Goal: Information Seeking & Learning: Learn about a topic

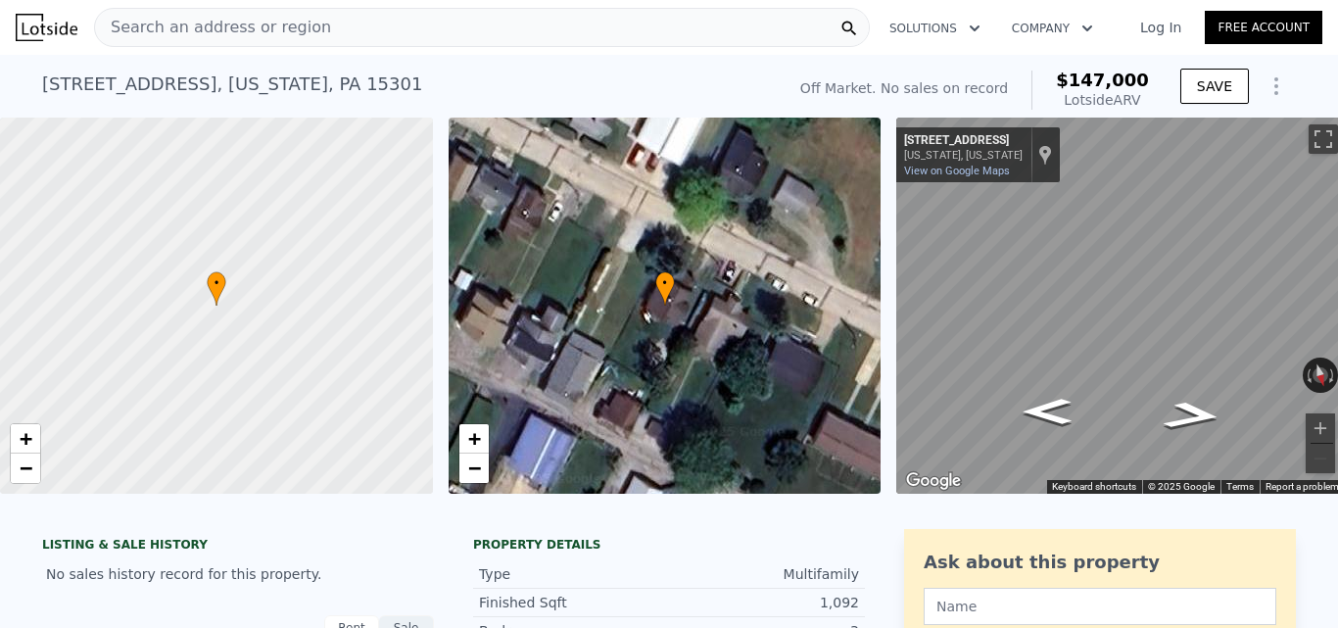
click at [463, 26] on div "Search an address or region" at bounding box center [482, 27] width 776 height 39
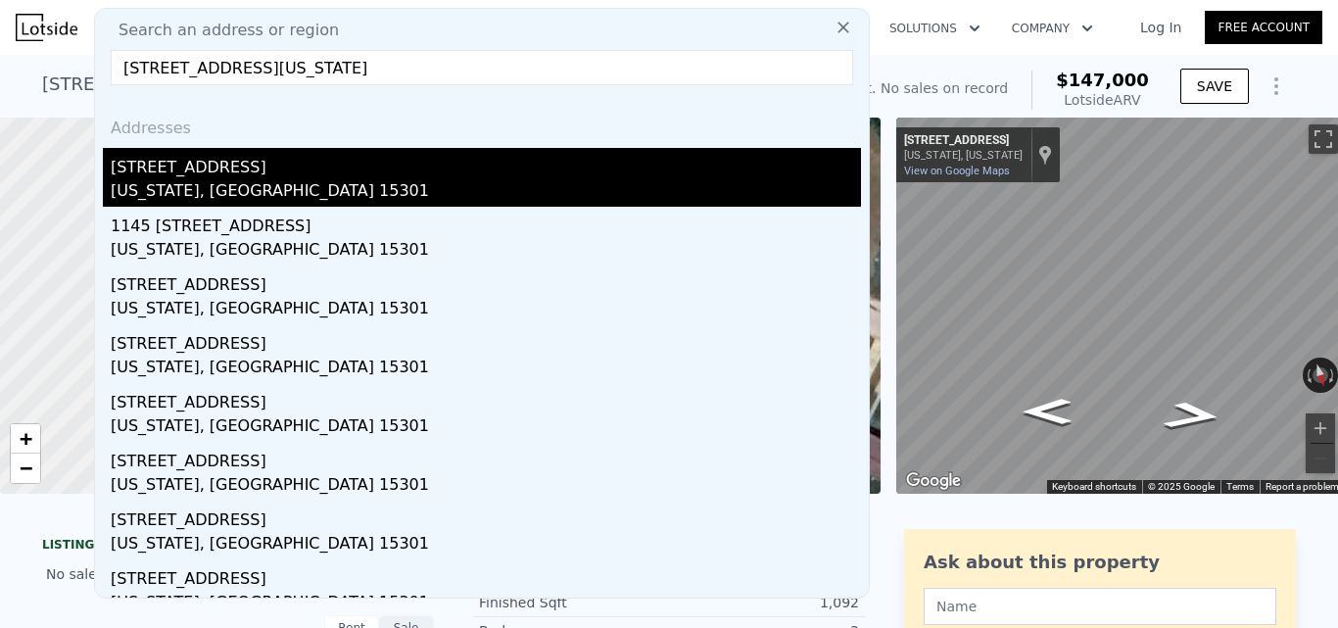
type input "[STREET_ADDRESS][US_STATE]"
click at [189, 193] on div "[US_STATE], [GEOGRAPHIC_DATA] 15301" at bounding box center [486, 192] width 750 height 27
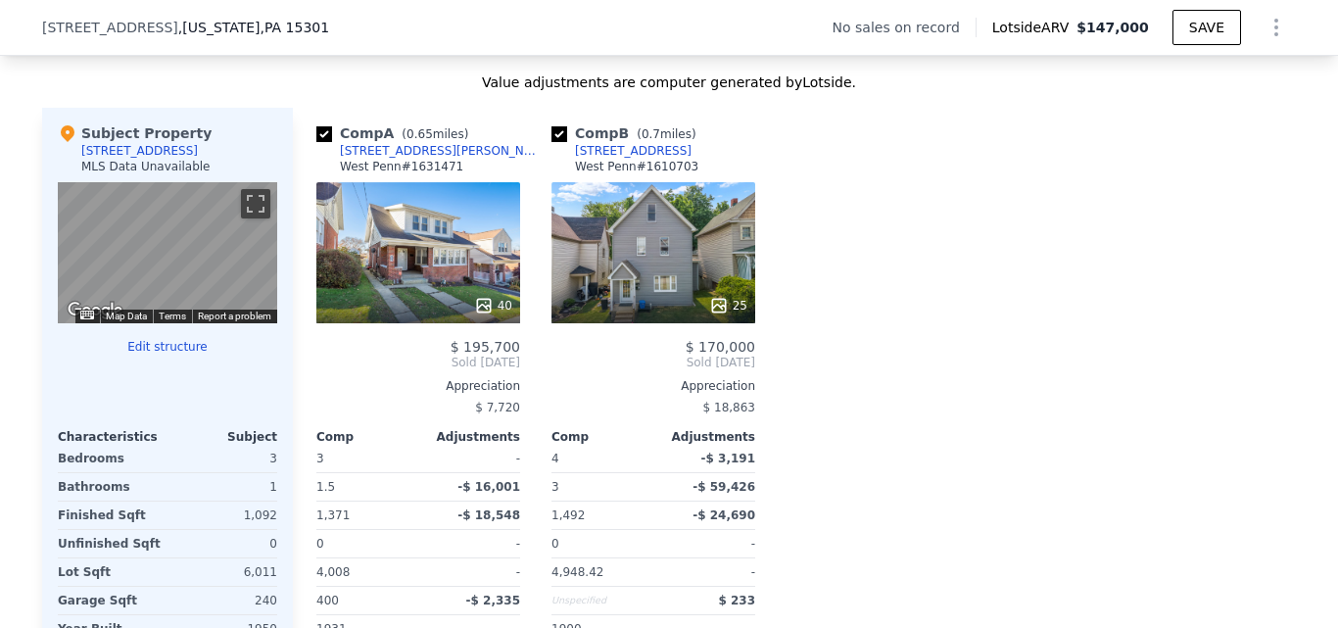
scroll to position [1808, 0]
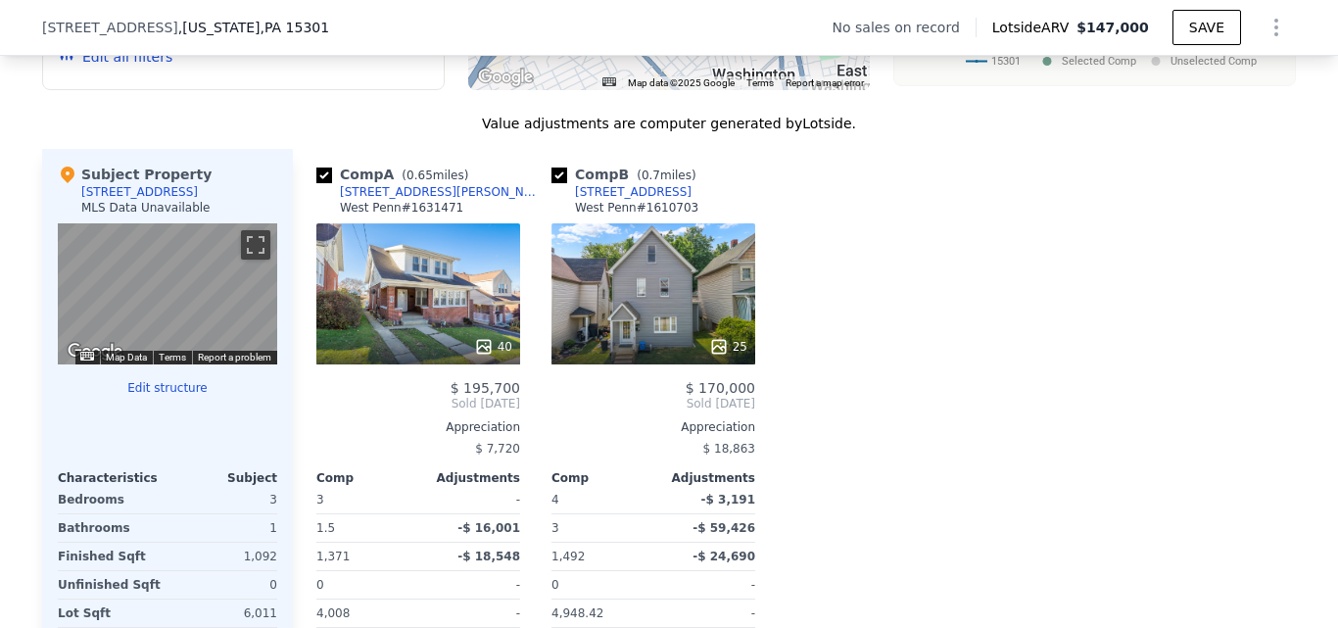
click at [382, 322] on div "40" at bounding box center [418, 293] width 204 height 141
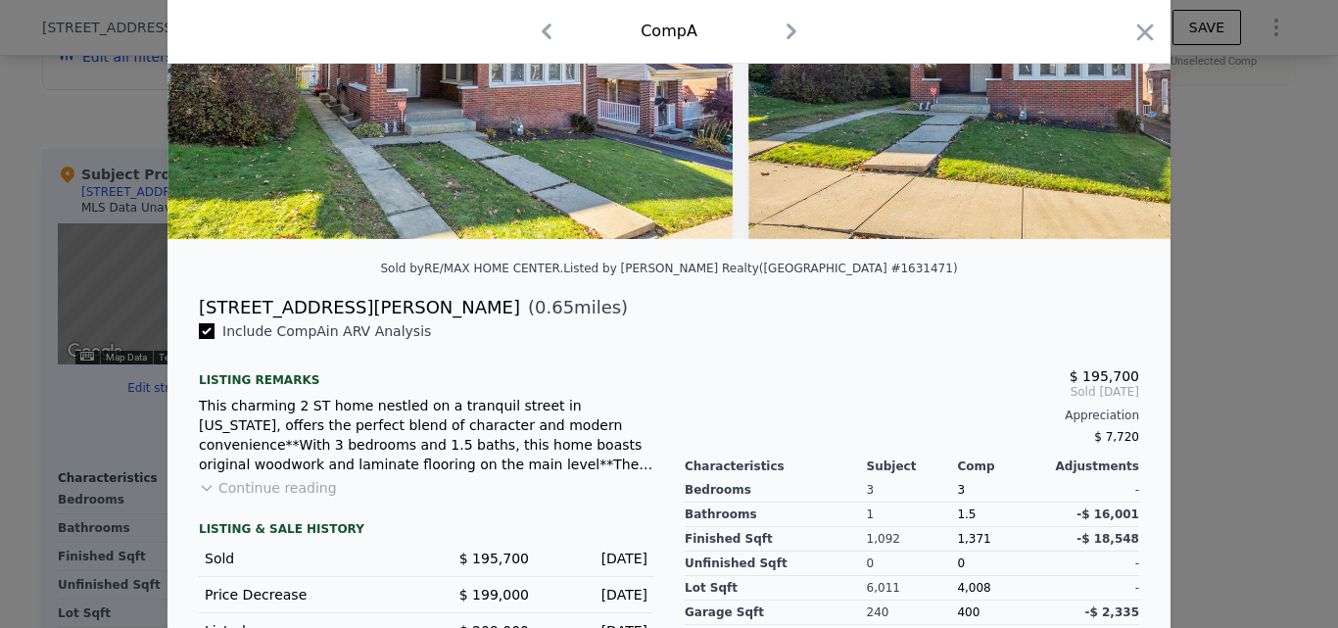
scroll to position [267, 0]
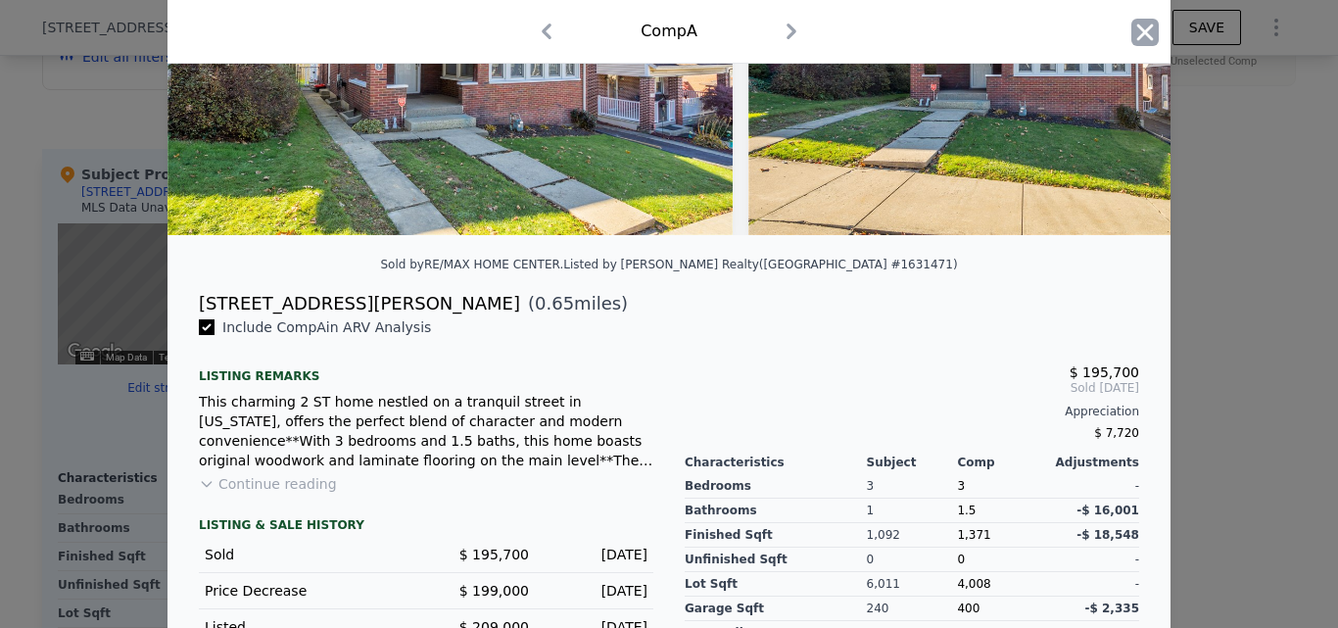
click at [1138, 29] on icon "button" at bounding box center [1144, 32] width 27 height 27
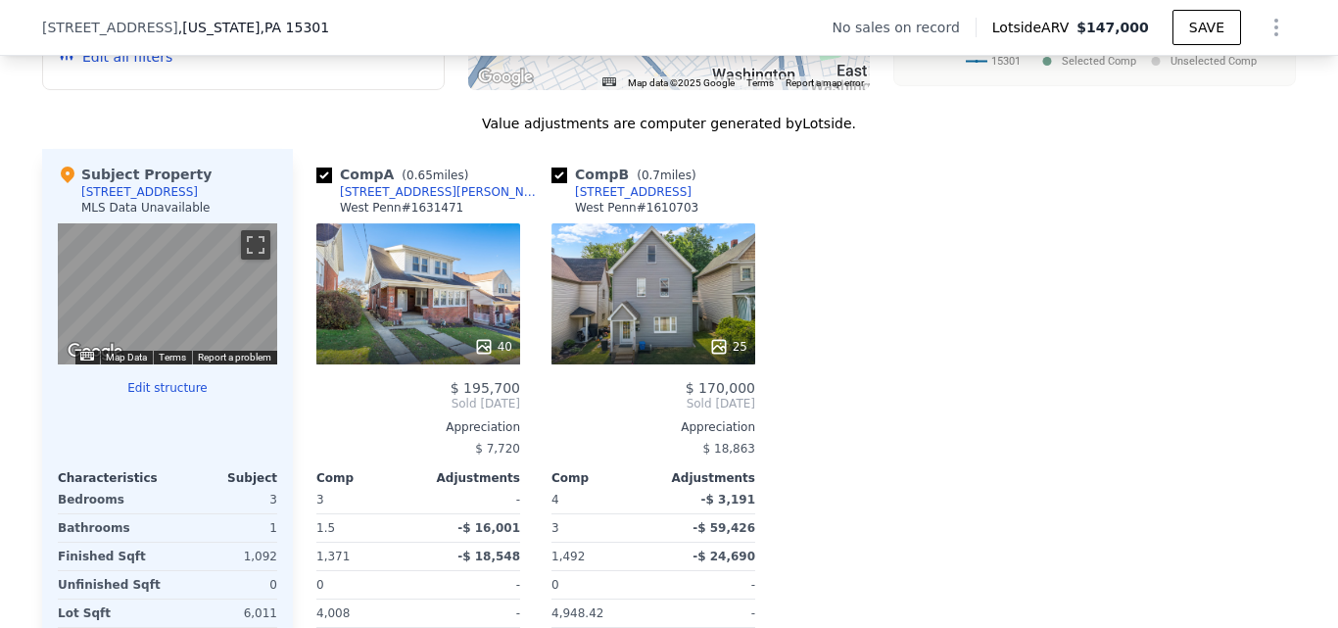
click at [592, 303] on div "25" at bounding box center [654, 293] width 204 height 141
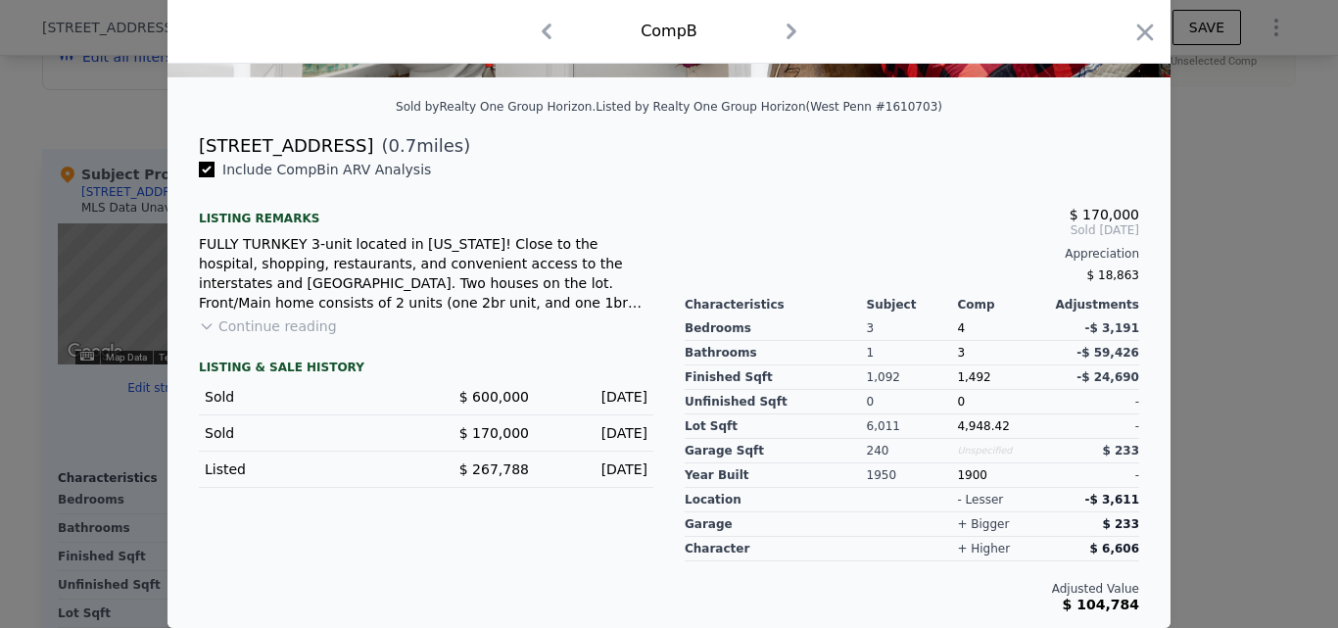
scroll to position [440, 0]
click at [1141, 43] on icon "button" at bounding box center [1144, 32] width 27 height 27
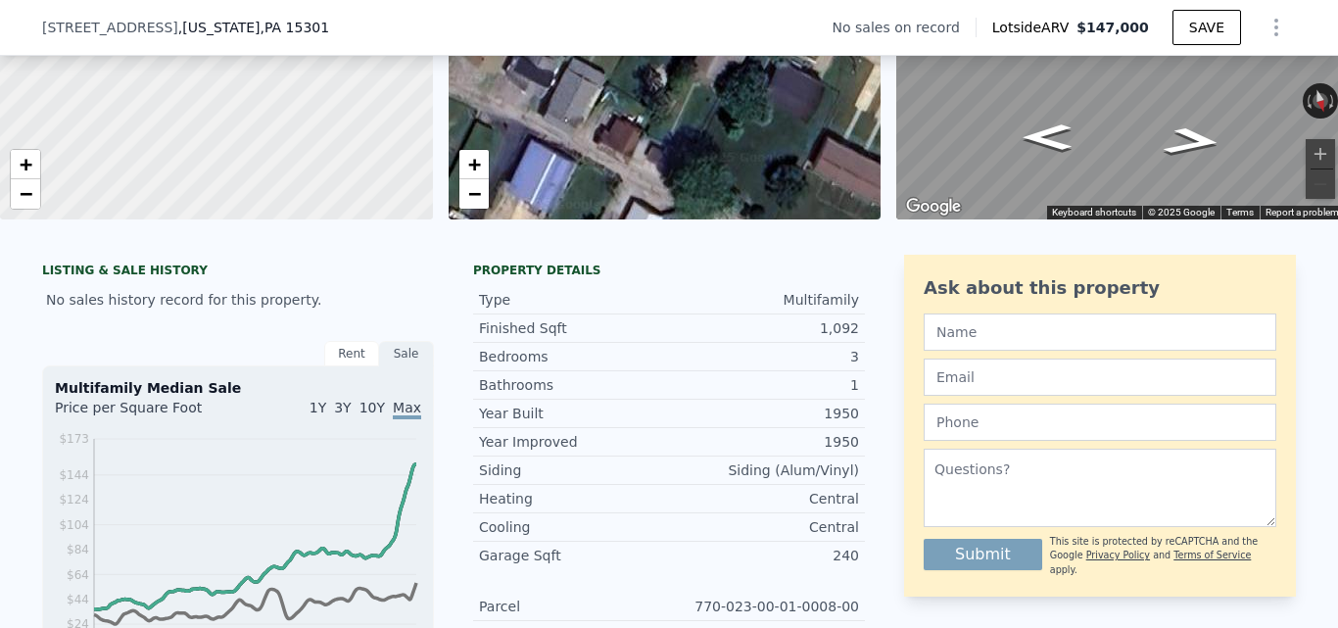
scroll to position [143, 0]
